Goal: Task Accomplishment & Management: Use online tool/utility

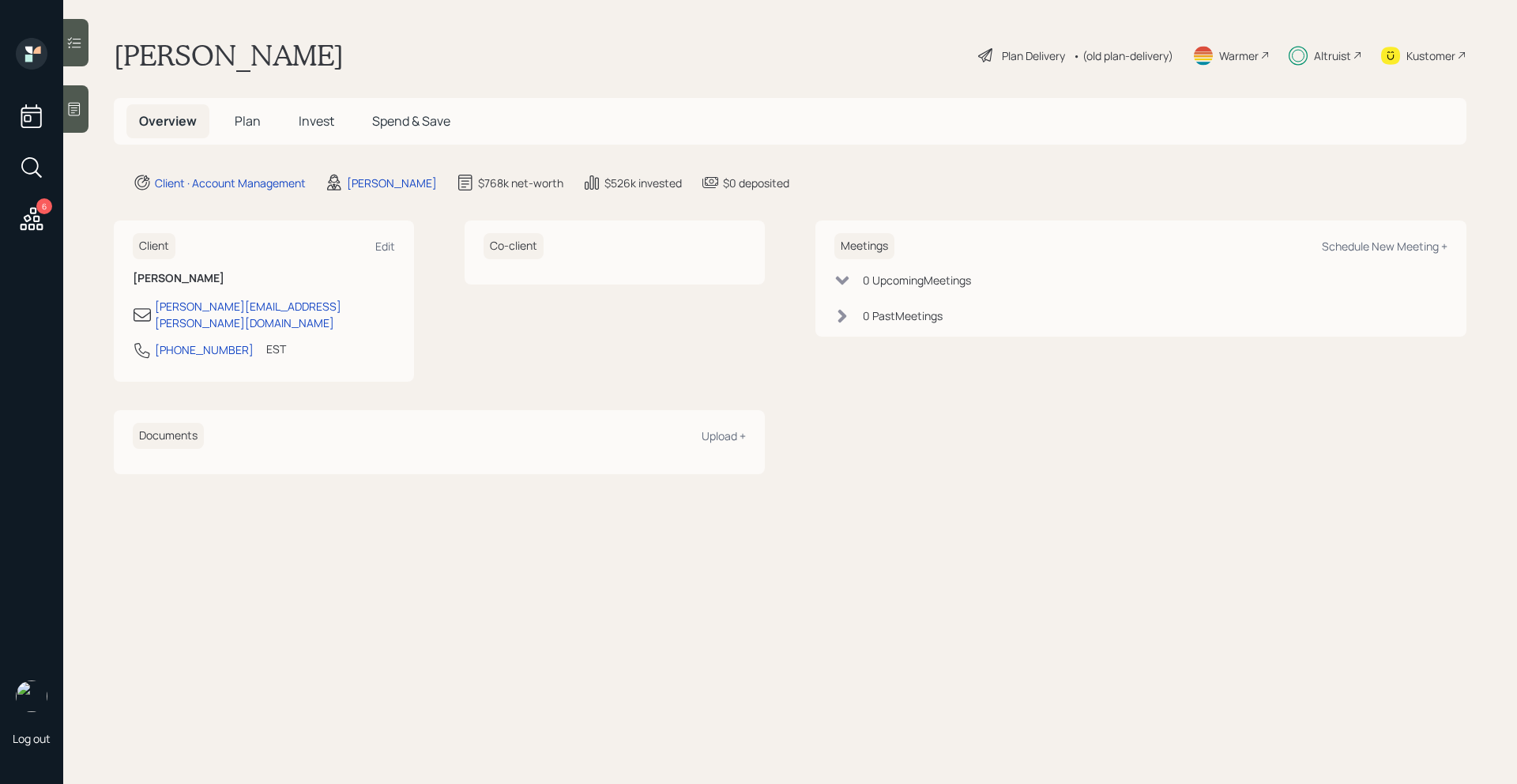
click at [236, 129] on span "Plan" at bounding box center [247, 121] width 26 height 17
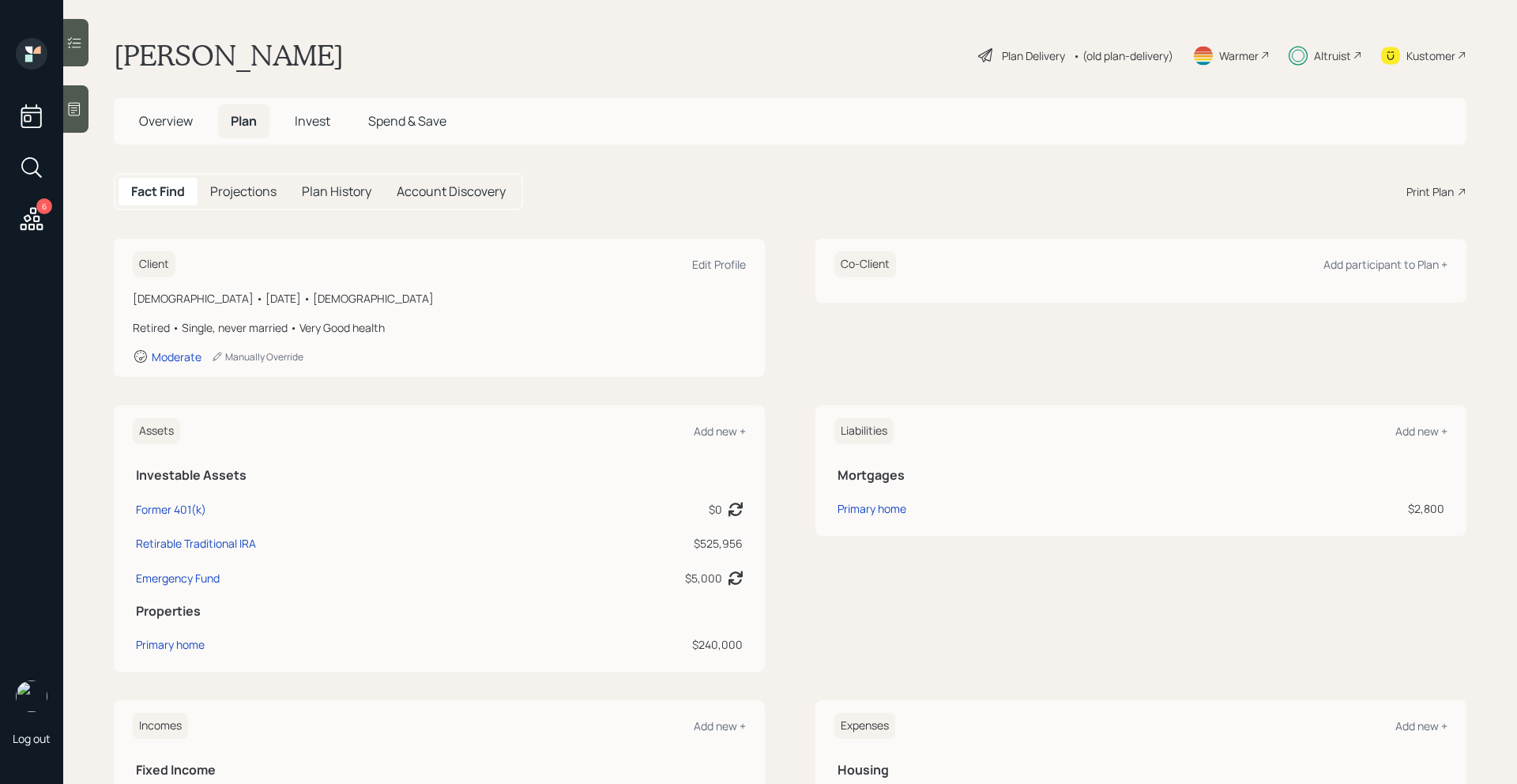
click at [1424, 187] on div "Print Plan" at bounding box center [1429, 191] width 47 height 16
click at [1039, 55] on div "Plan Delivery" at bounding box center [1034, 55] width 63 height 16
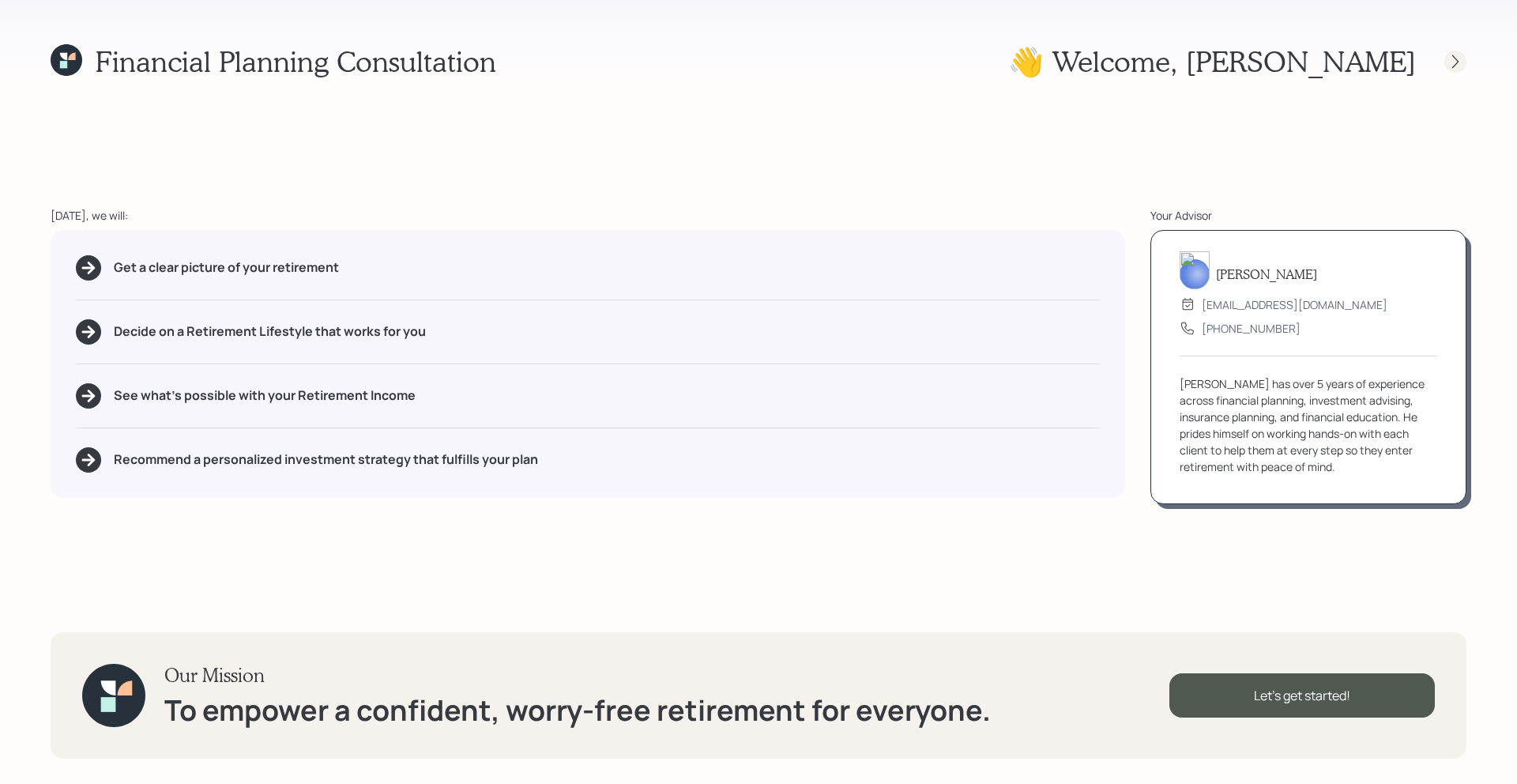
click at [1453, 67] on icon at bounding box center [1455, 62] width 15 height 15
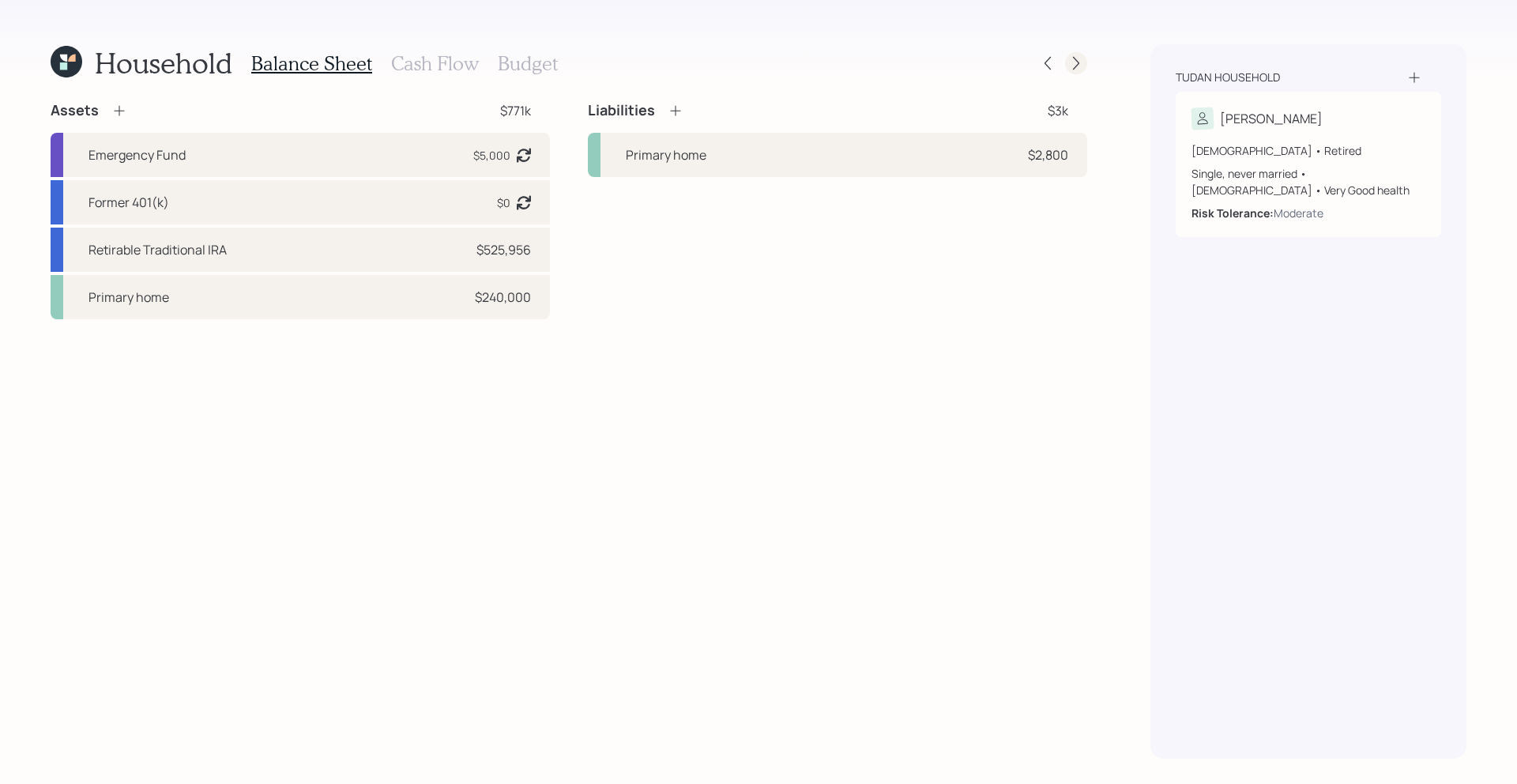
click at [1082, 73] on div at bounding box center [1062, 63] width 51 height 22
click at [1079, 70] on icon at bounding box center [1076, 63] width 15 height 15
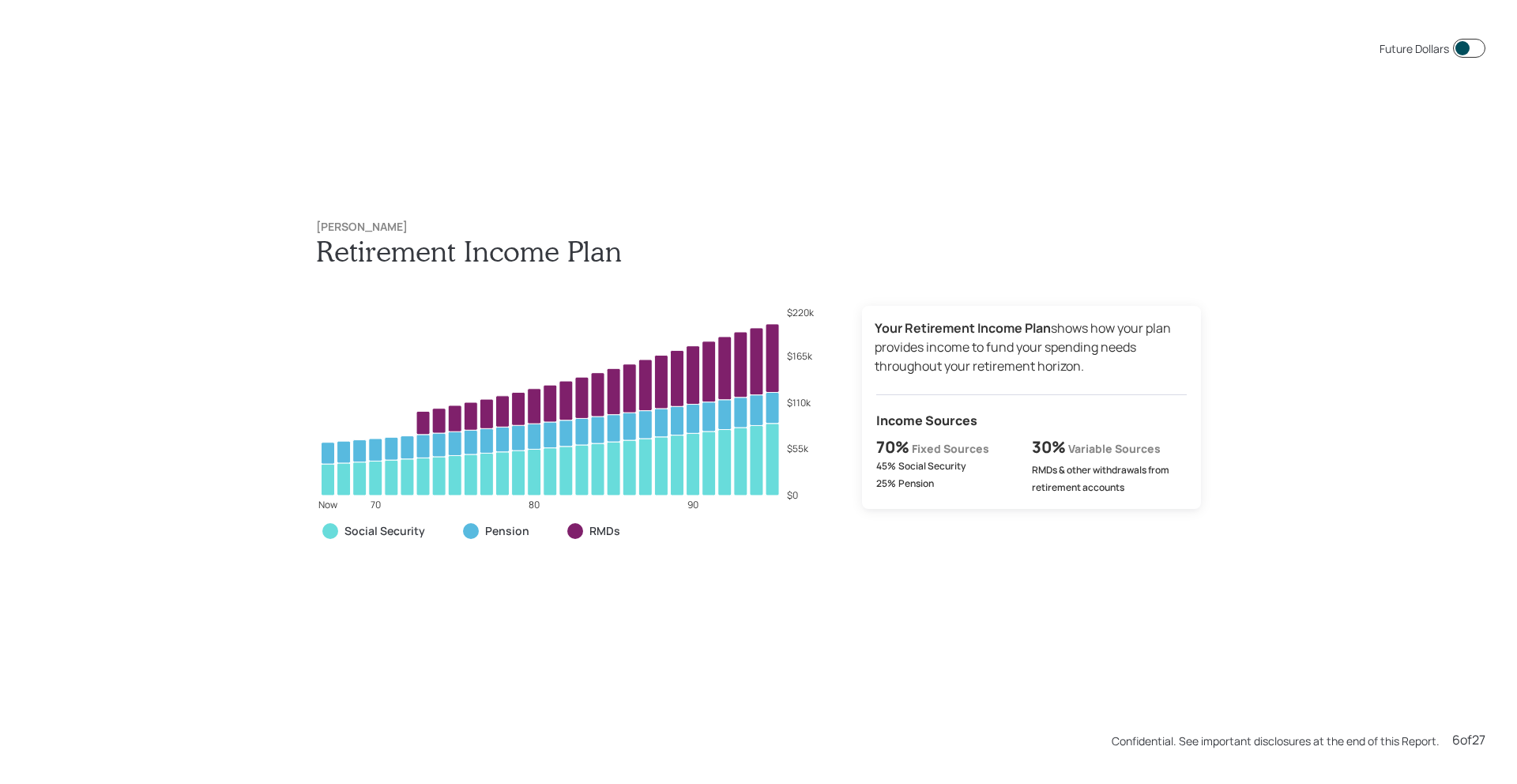
scroll to position [3920, 0]
